Goal: Transaction & Acquisition: Purchase product/service

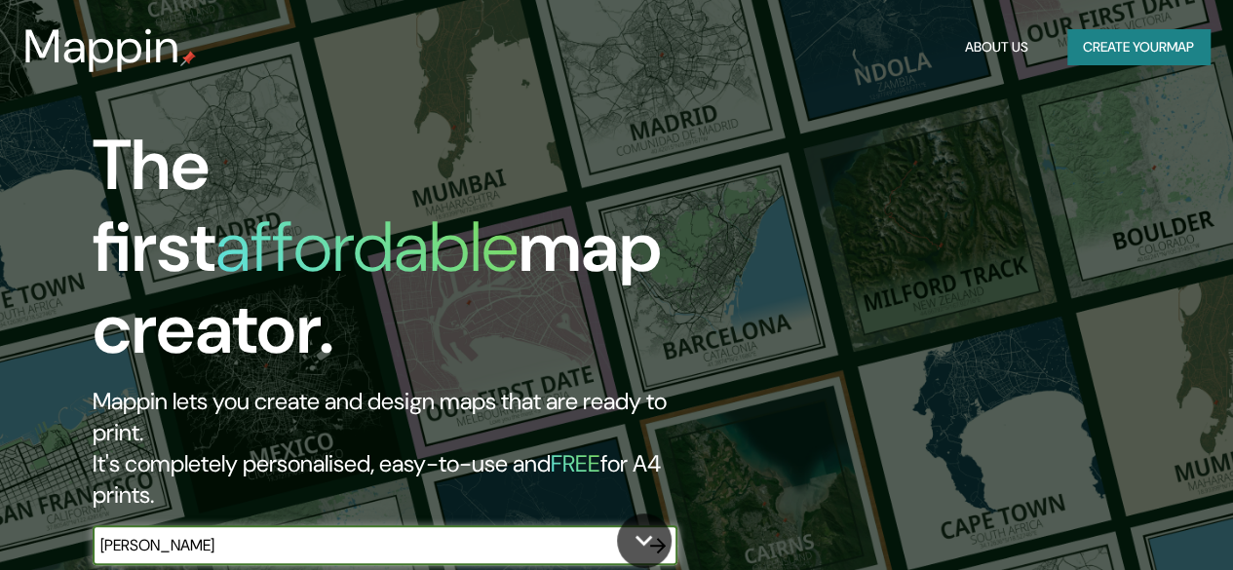
type input "[GEOGRAPHIC_DATA]"
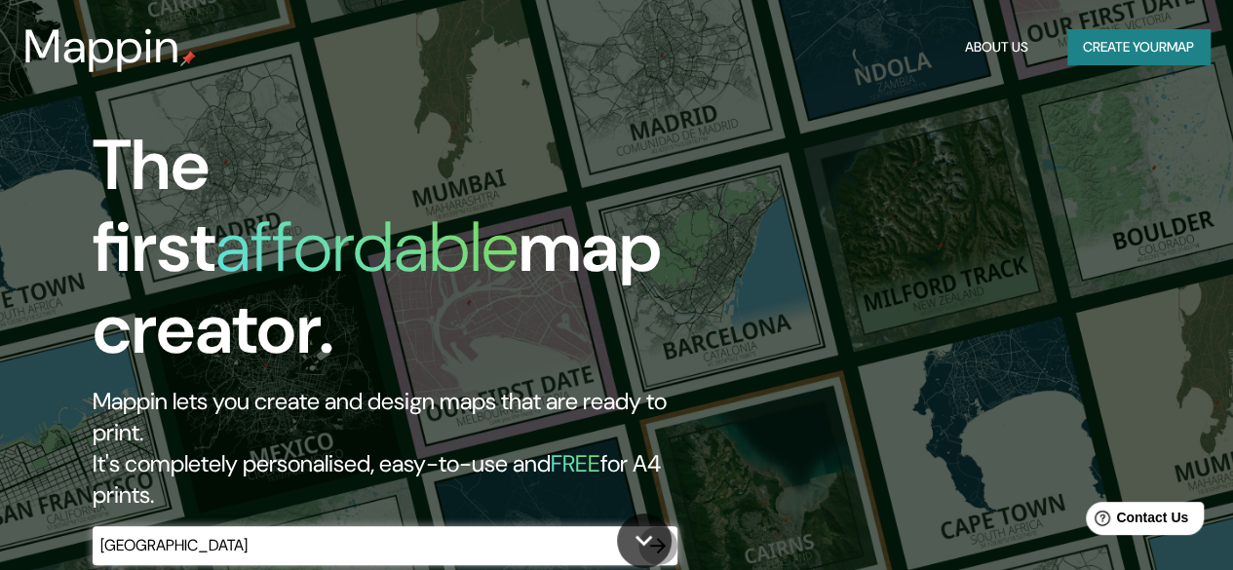
click at [659, 534] on icon "button" at bounding box center [657, 545] width 23 height 23
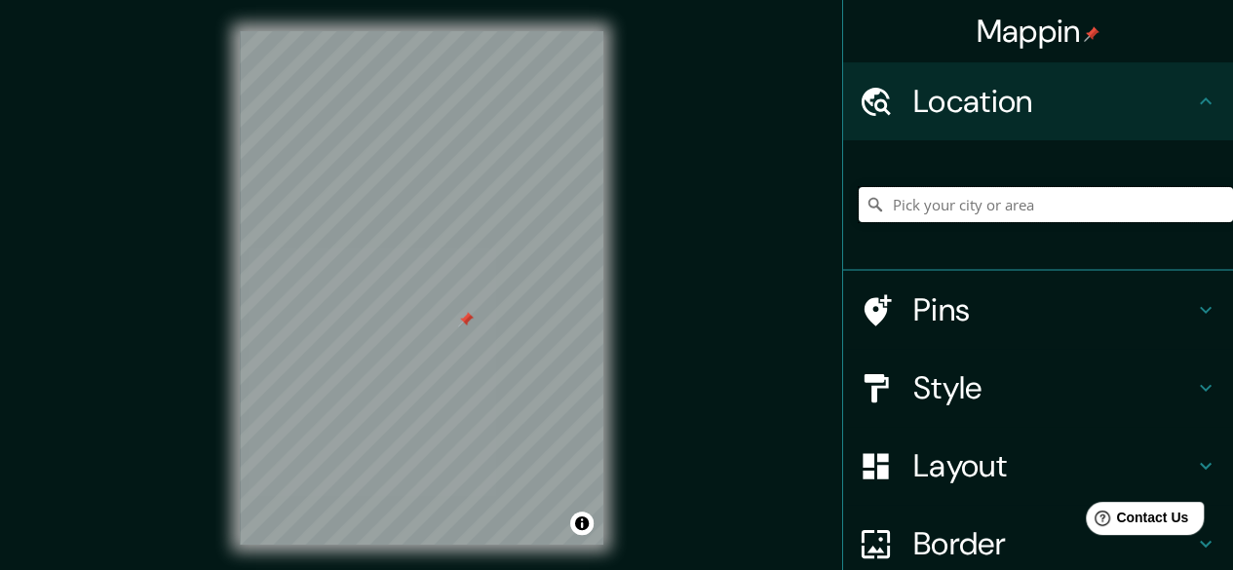
click at [1152, 200] on input "Pick your city or area" at bounding box center [1046, 204] width 374 height 35
click at [204, 291] on div "Mappin Location Pins Style Layout Border Choose a border. Hint : you can make l…" at bounding box center [616, 303] width 1233 height 607
click at [359, 562] on div "© Mapbox © OpenStreetMap Improve this map" at bounding box center [422, 288] width 426 height 576
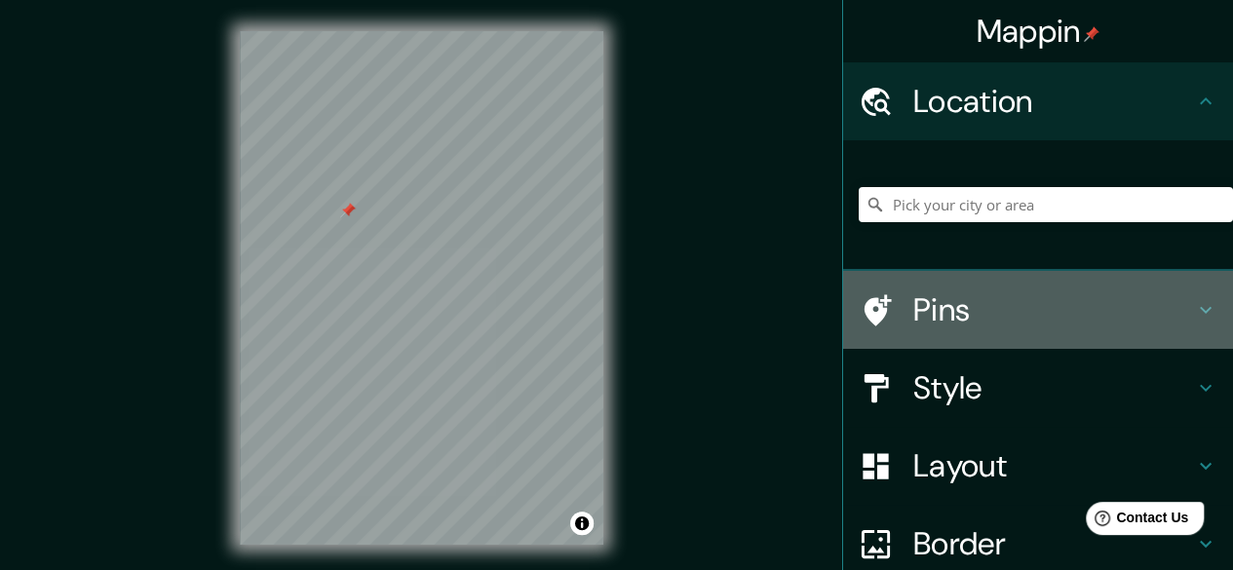
click at [966, 327] on h4 "Pins" at bounding box center [1053, 310] width 281 height 39
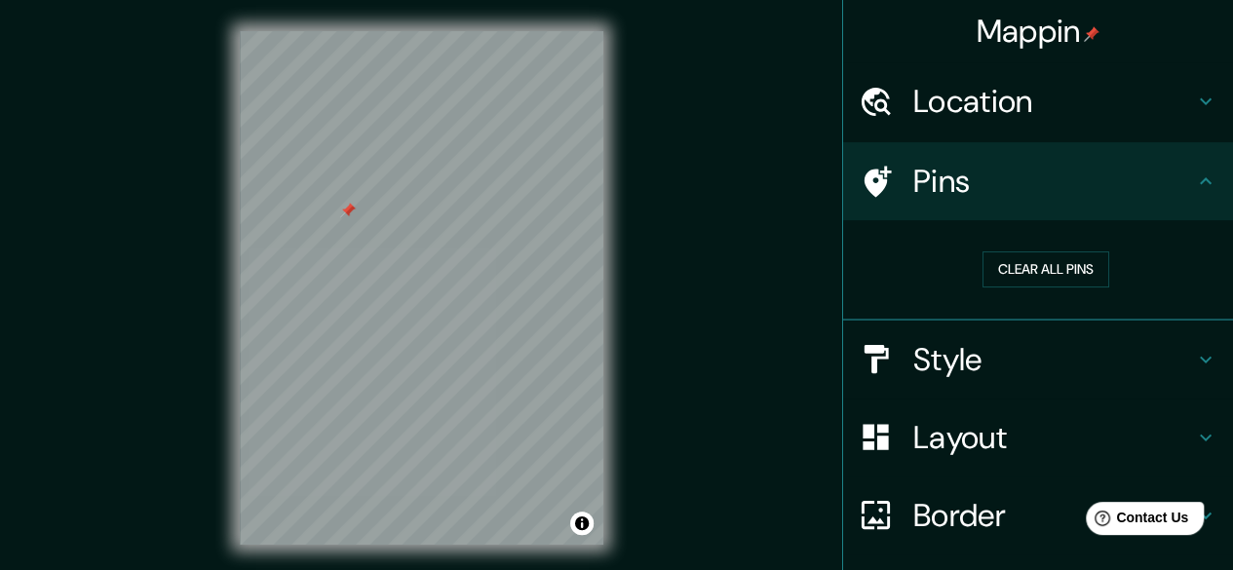
click at [971, 180] on h4 "Pins" at bounding box center [1053, 181] width 281 height 39
click at [1007, 270] on button "Clear all pins" at bounding box center [1046, 270] width 127 height 36
click at [270, 557] on div "© Mapbox © OpenStreetMap Improve this map" at bounding box center [422, 288] width 426 height 576
click at [1043, 92] on h4 "Location" at bounding box center [1053, 101] width 281 height 39
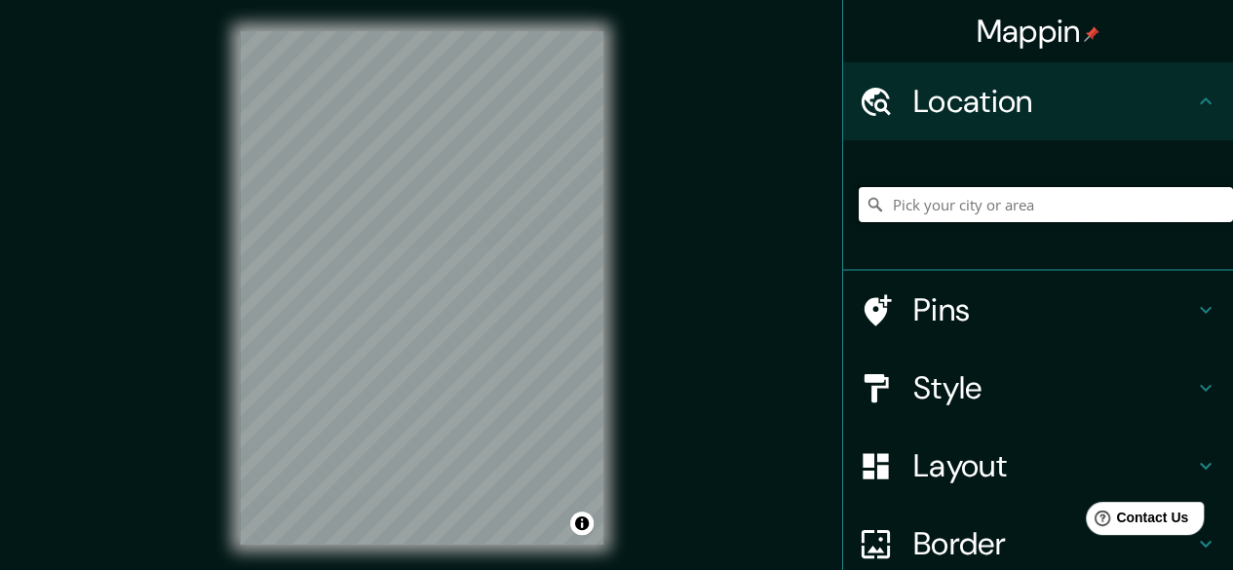
click at [958, 210] on input "Pick your city or area" at bounding box center [1046, 204] width 374 height 35
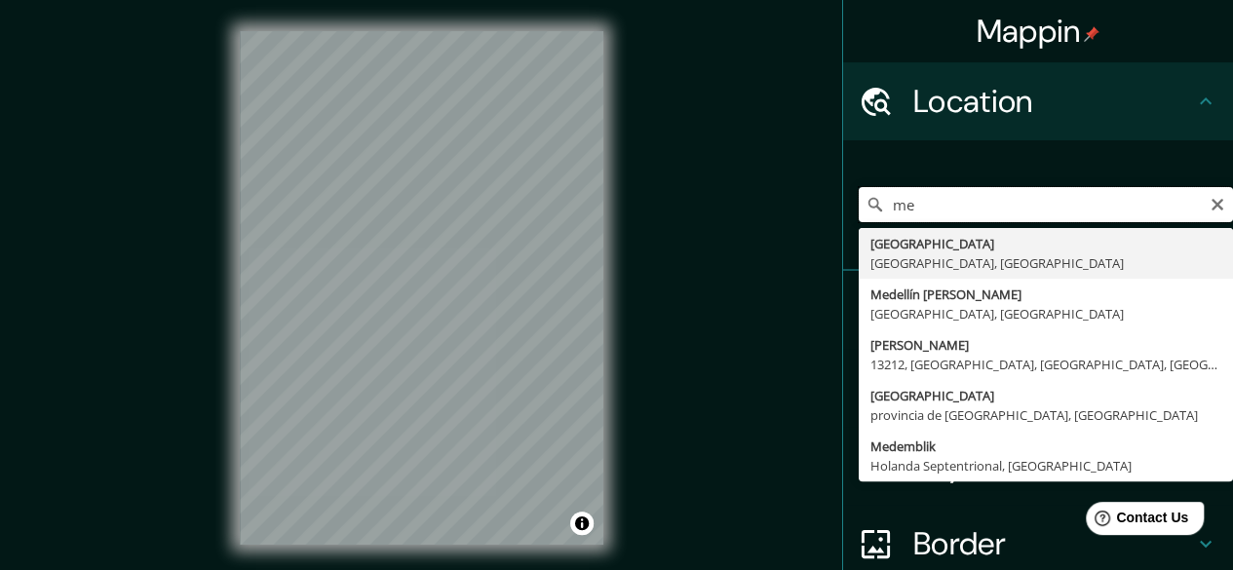
type input "m"
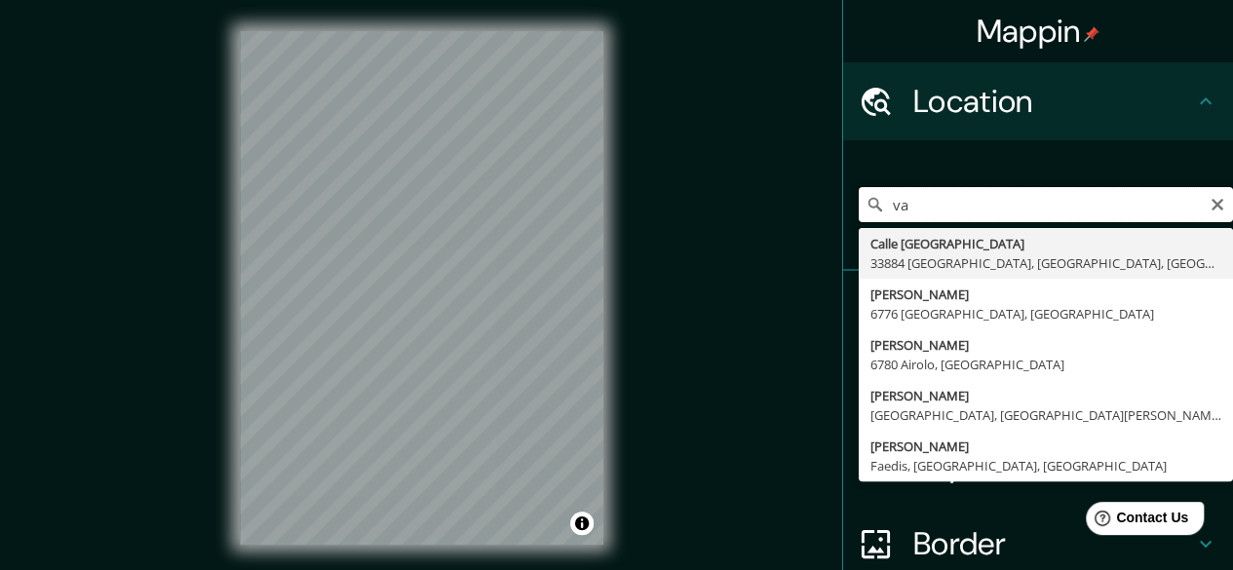
type input "v"
type input "a"
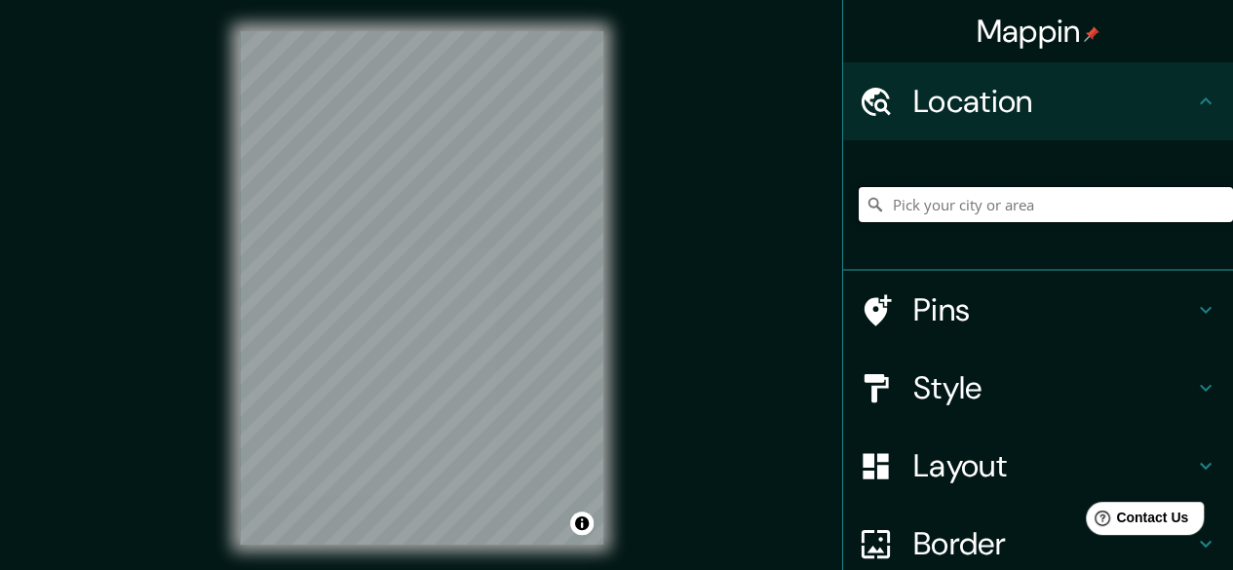
type input "e"
click at [995, 200] on input "[GEOGRAPHIC_DATA], [GEOGRAPHIC_DATA], [GEOGRAPHIC_DATA]" at bounding box center [1046, 204] width 374 height 35
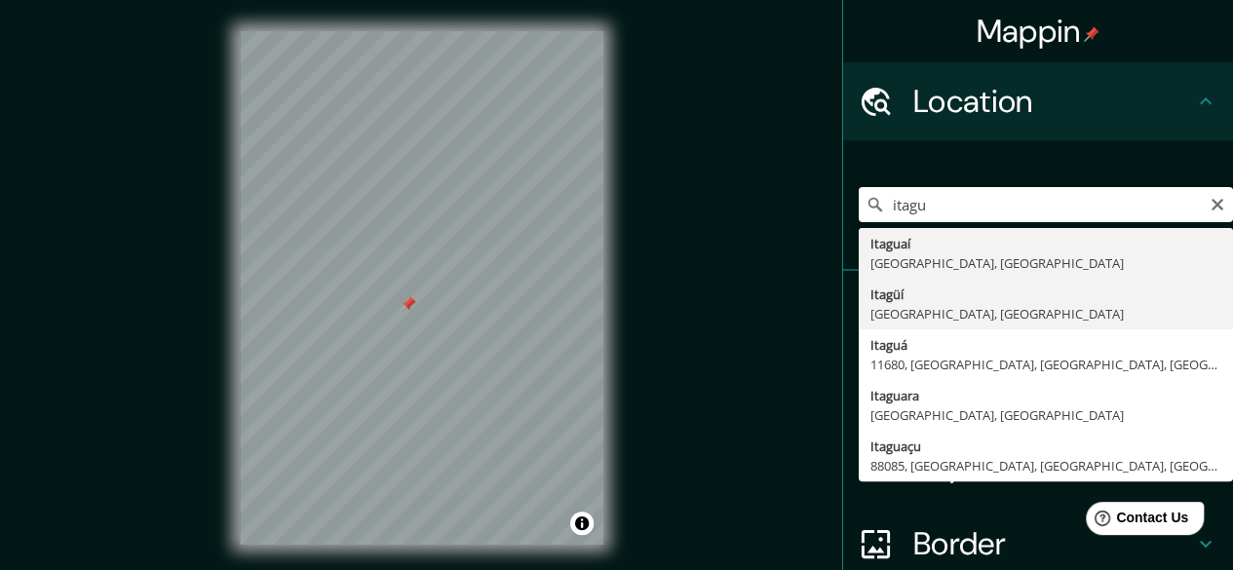
type input "Itagüí, [GEOGRAPHIC_DATA], [GEOGRAPHIC_DATA]"
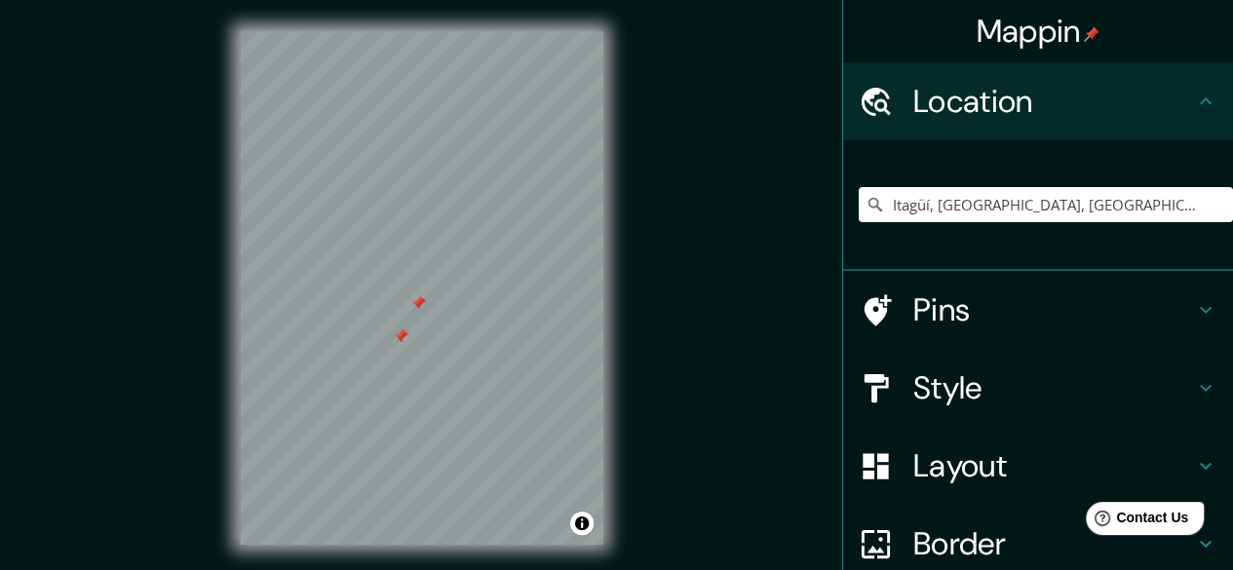
click at [947, 391] on h4 "Style" at bounding box center [1053, 387] width 281 height 39
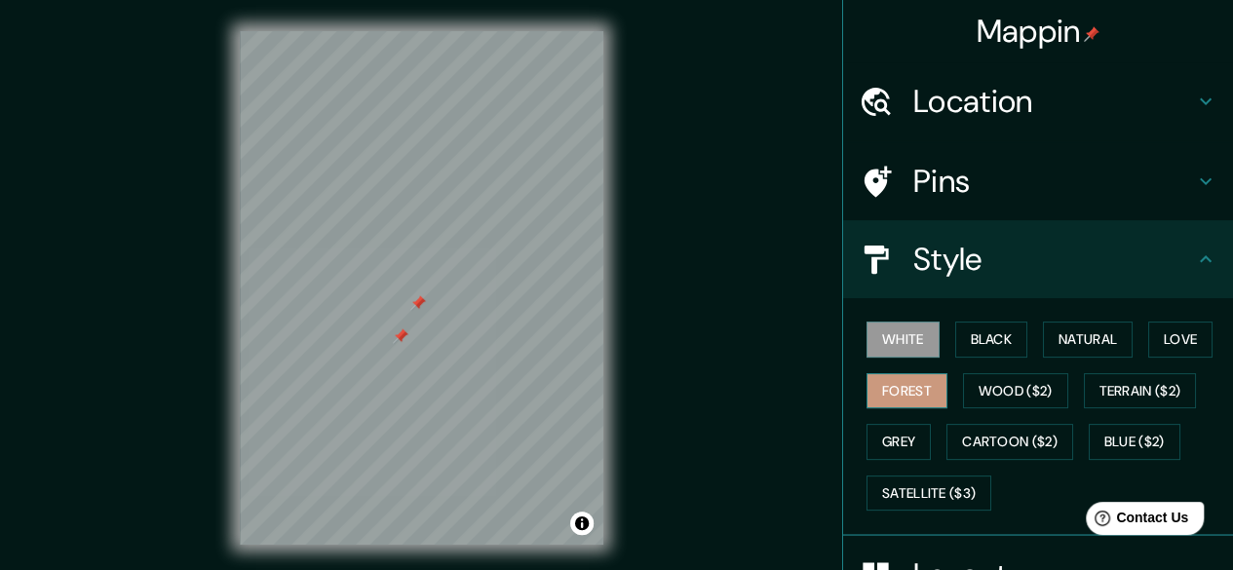
click at [907, 387] on button "Forest" at bounding box center [907, 391] width 81 height 36
click at [911, 339] on button "White" at bounding box center [903, 340] width 73 height 36
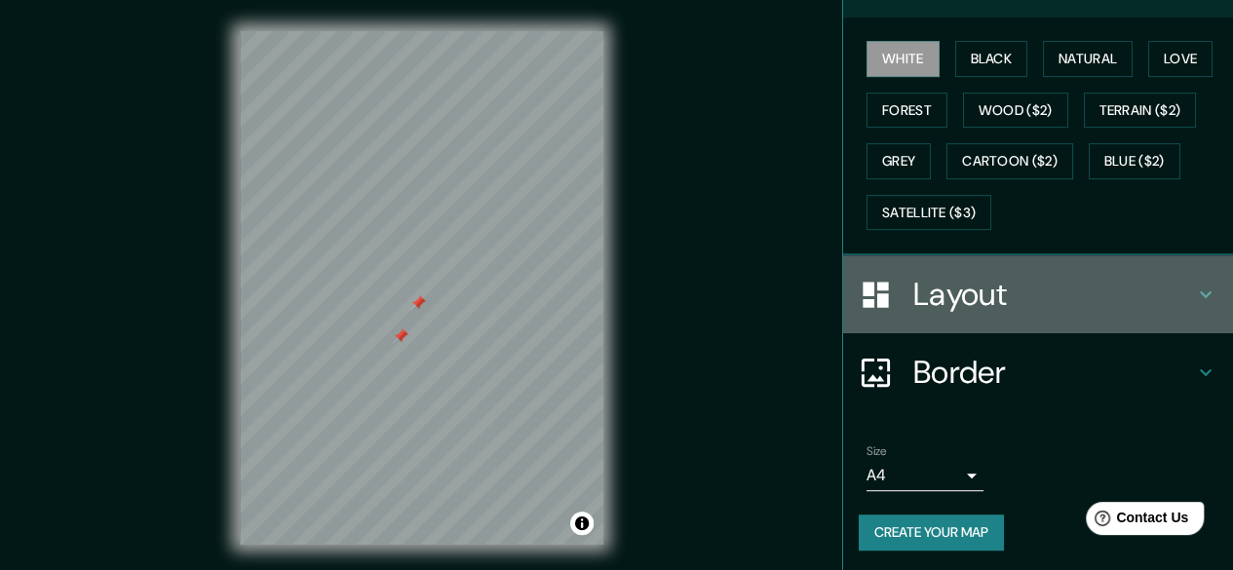
click at [1103, 278] on h4 "Layout" at bounding box center [1053, 294] width 281 height 39
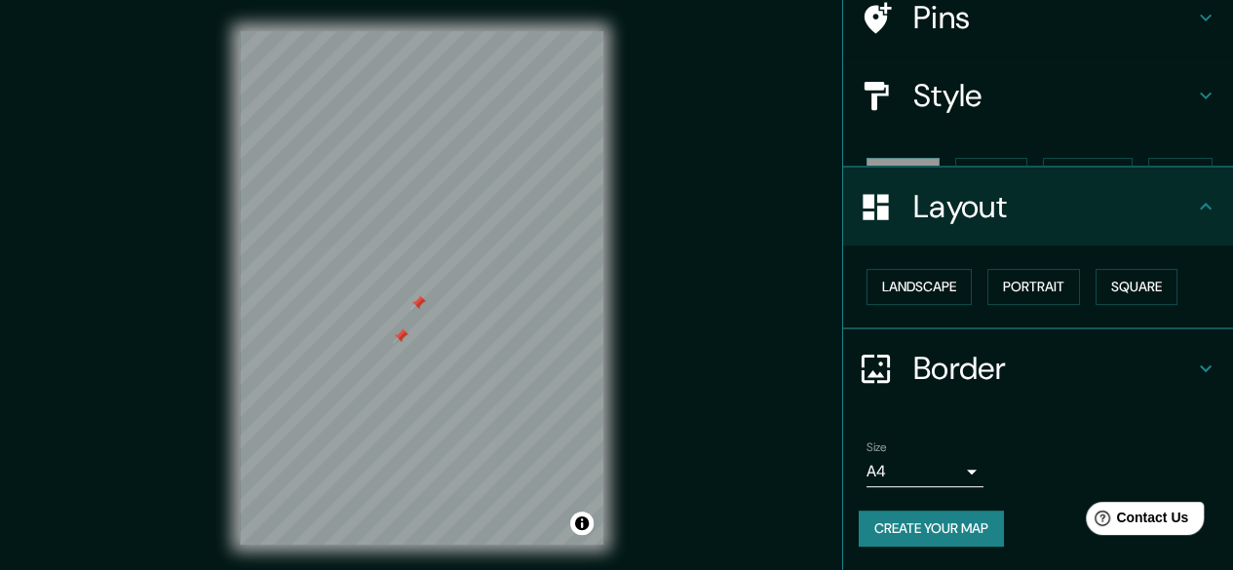
scroll to position [129, 0]
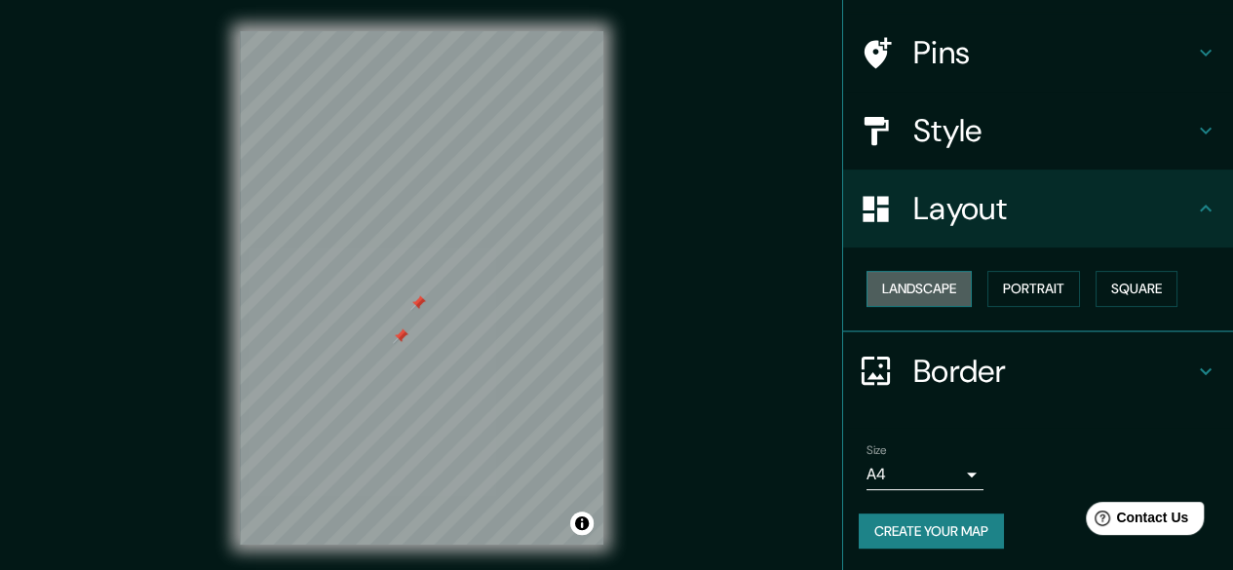
click at [928, 301] on button "Landscape" at bounding box center [919, 289] width 105 height 36
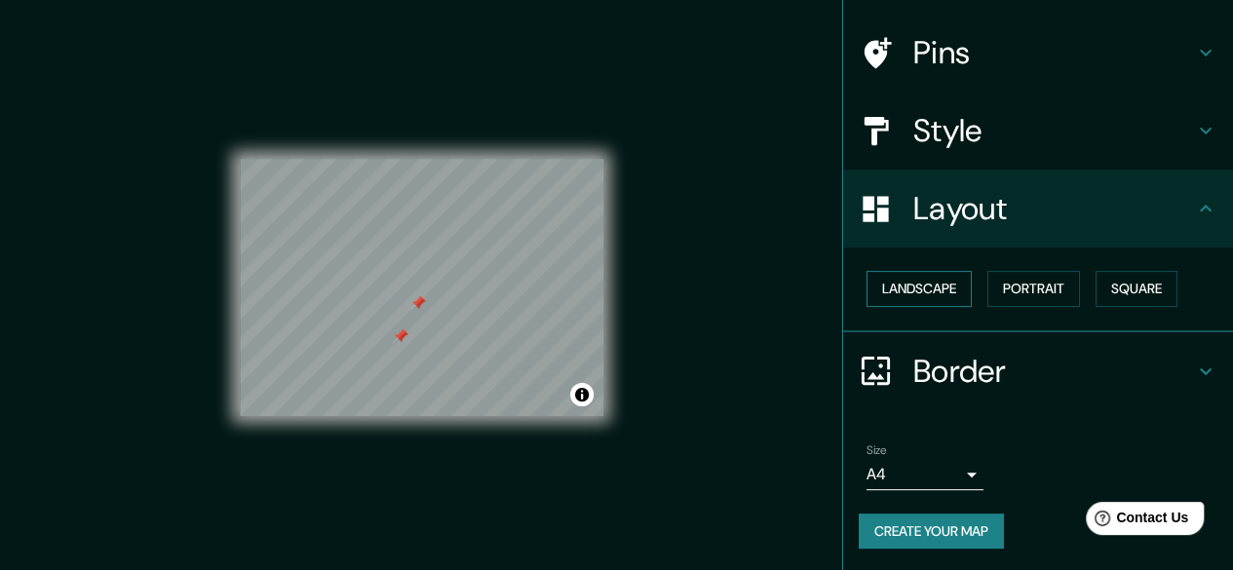
click at [928, 301] on button "Landscape" at bounding box center [919, 289] width 105 height 36
click at [1117, 290] on button "Square" at bounding box center [1137, 289] width 82 height 36
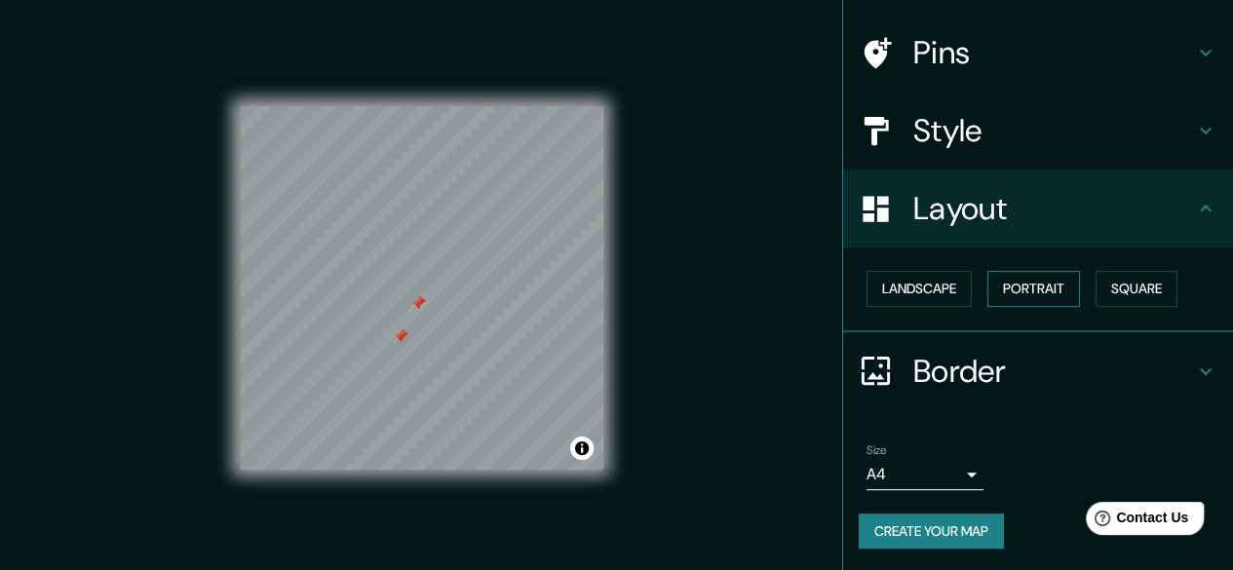
click at [1040, 286] on button "Portrait" at bounding box center [1034, 289] width 93 height 36
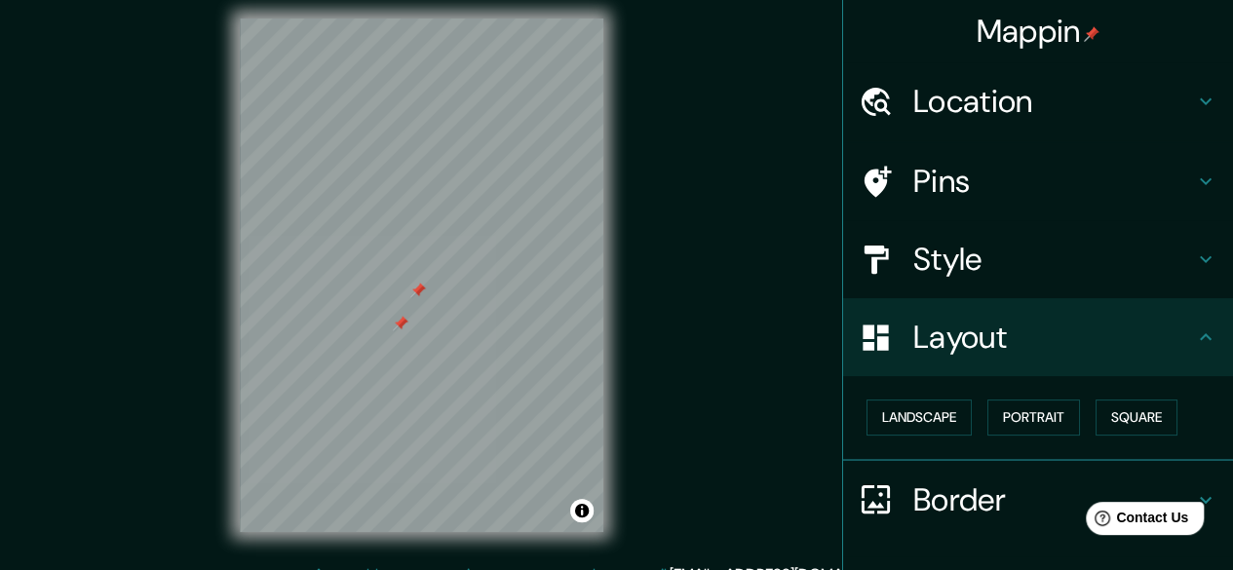
scroll to position [0, 0]
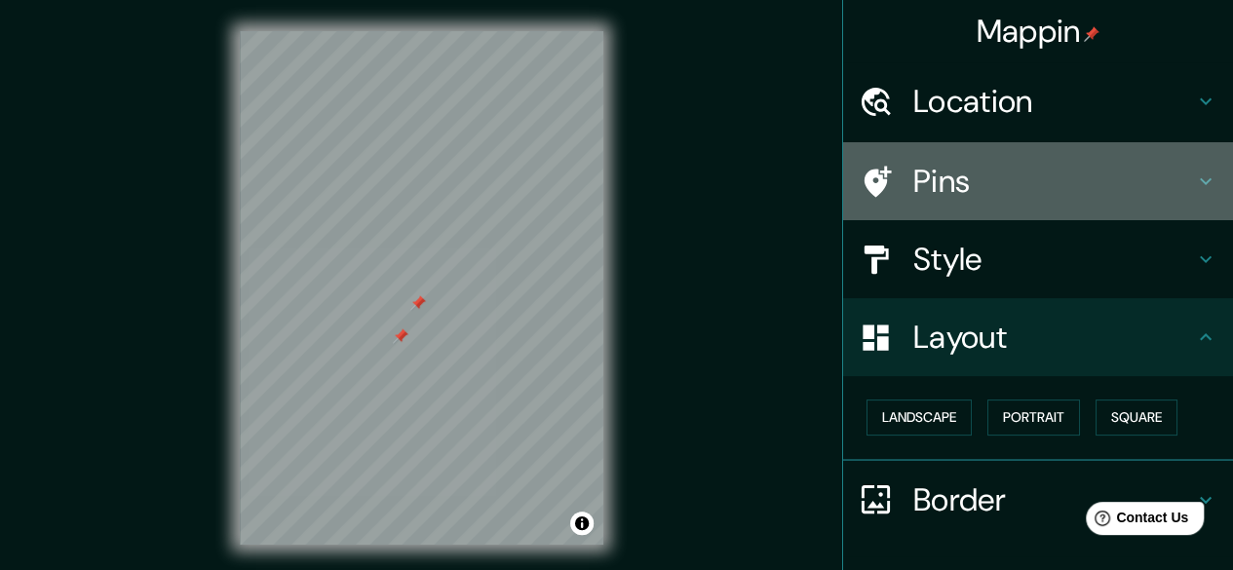
click at [1135, 178] on h4 "Pins" at bounding box center [1053, 181] width 281 height 39
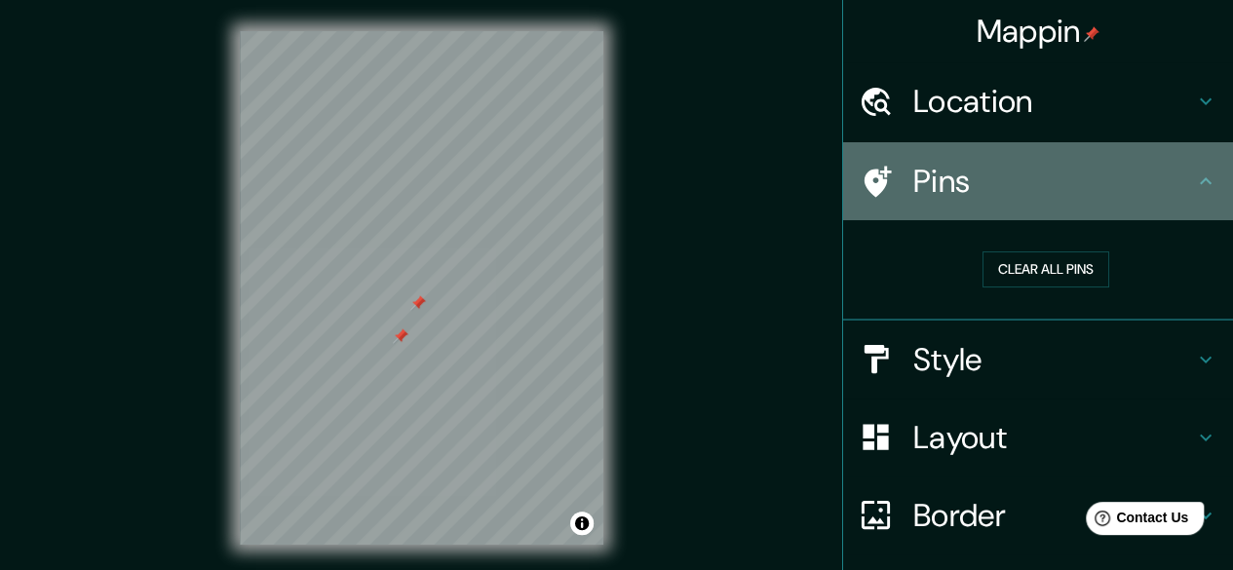
click at [1135, 178] on h4 "Pins" at bounding box center [1053, 181] width 281 height 39
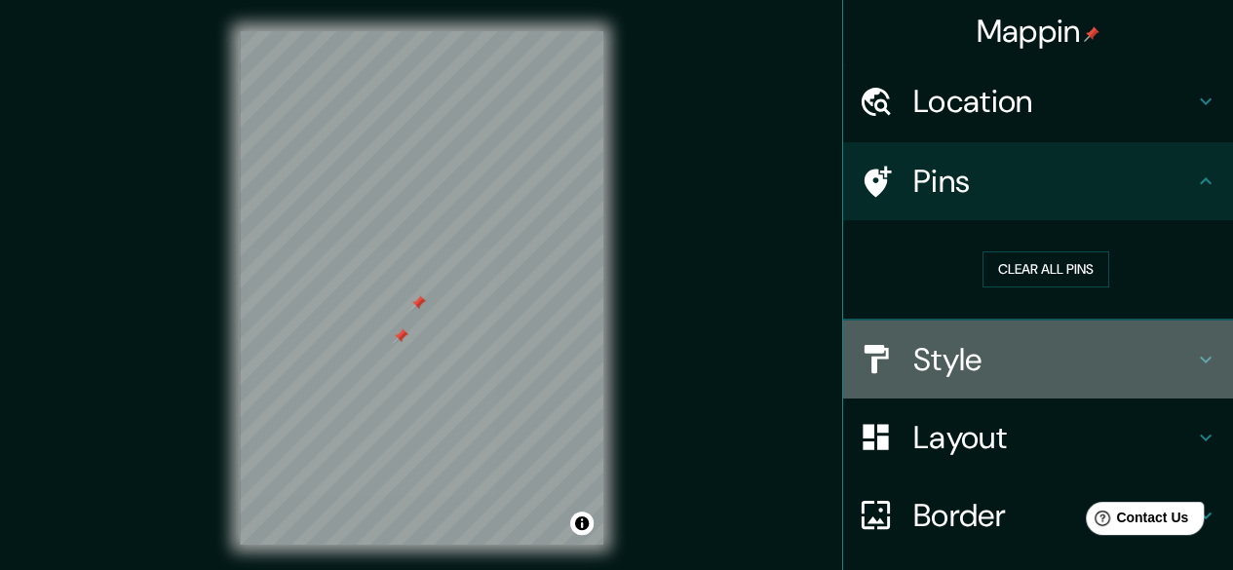
click at [1122, 362] on h4 "Style" at bounding box center [1053, 359] width 281 height 39
